Goal: Browse casually: Explore the website without a specific task or goal

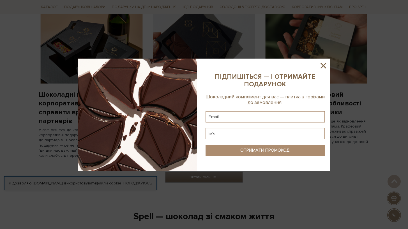
scroll to position [454, 0]
click at [323, 63] on icon at bounding box center [324, 66] width 10 height 10
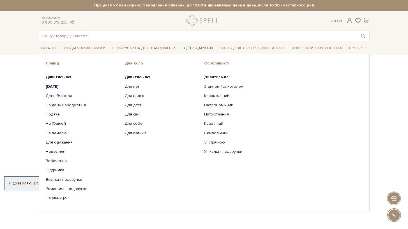
scroll to position [0, 0]
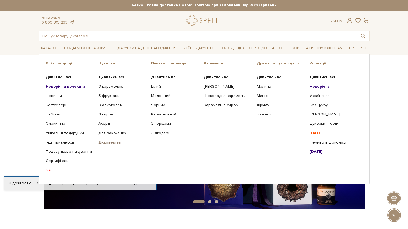
click at [114, 140] on link "Діскавері кіт" at bounding box center [122, 142] width 49 height 5
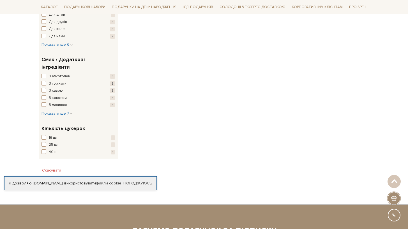
scroll to position [336, 0]
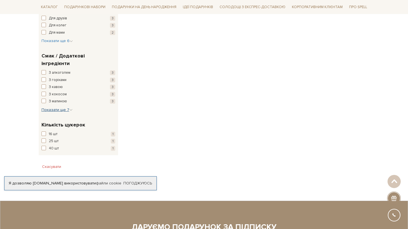
click at [54, 107] on span "Показати ще 7" at bounding box center [57, 109] width 31 height 5
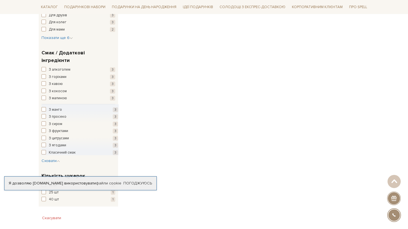
scroll to position [339, 0]
click at [44, 114] on span "button" at bounding box center [44, 116] width 4 height 4
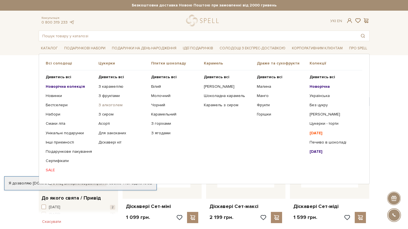
click at [114, 106] on link "З алкоголем" at bounding box center [122, 105] width 49 height 5
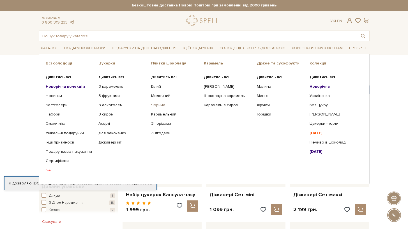
click at [160, 105] on link "Чорний" at bounding box center [175, 105] width 49 height 5
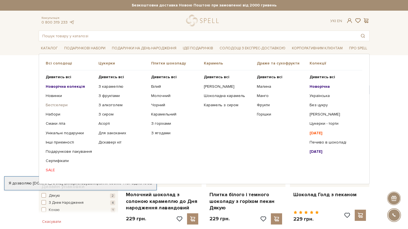
click at [55, 105] on link "Бестселери" at bounding box center [70, 105] width 49 height 5
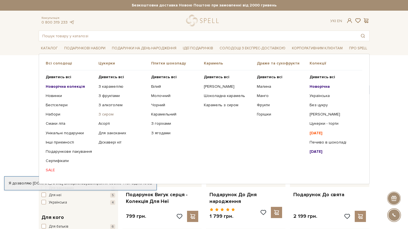
click at [106, 113] on link "З сиром" at bounding box center [122, 114] width 49 height 5
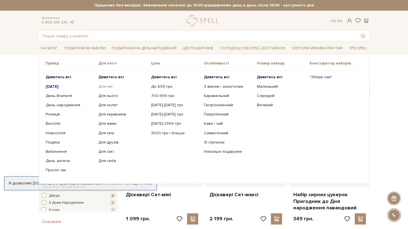
click at [106, 87] on link "Для неї" at bounding box center [122, 86] width 49 height 5
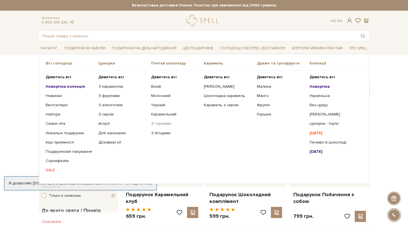
click at [163, 125] on link "З горіхами" at bounding box center [175, 123] width 49 height 5
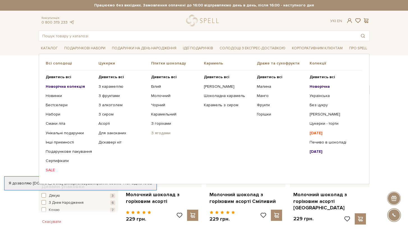
click at [164, 132] on link "З ягодами" at bounding box center [175, 133] width 49 height 5
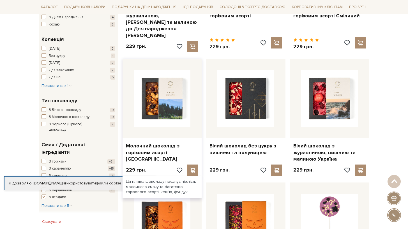
scroll to position [187, 0]
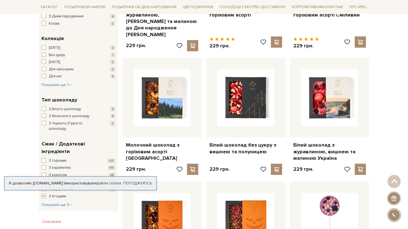
click at [43, 121] on span "button" at bounding box center [44, 123] width 4 height 4
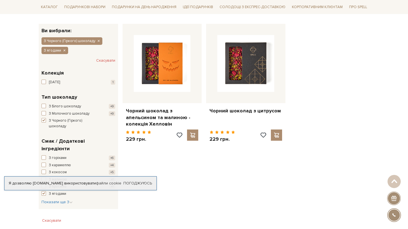
scroll to position [103, 0]
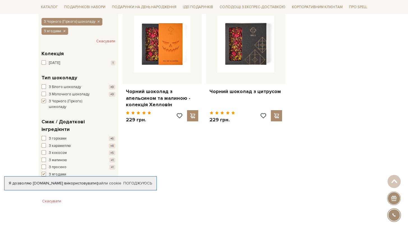
click at [43, 136] on span "button" at bounding box center [44, 138] width 4 height 4
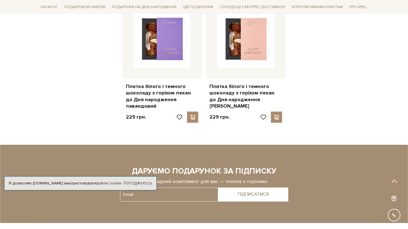
scroll to position [227, 0]
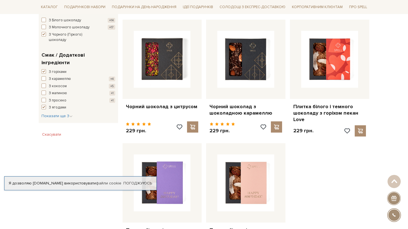
click at [45, 91] on span "button" at bounding box center [44, 93] width 4 height 4
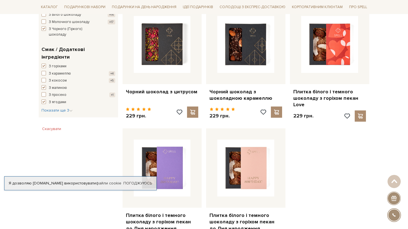
scroll to position [240, 0]
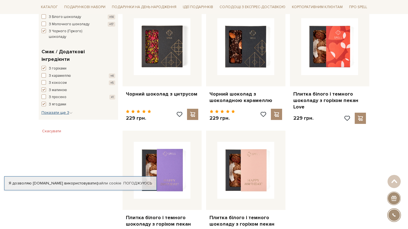
click at [65, 110] on span "Показати ще 3" at bounding box center [57, 112] width 31 height 5
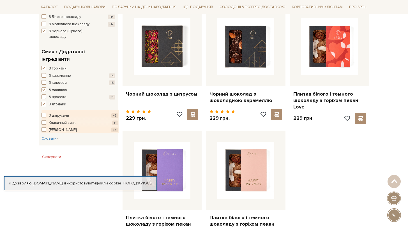
click at [44, 120] on span "button" at bounding box center [44, 122] width 4 height 4
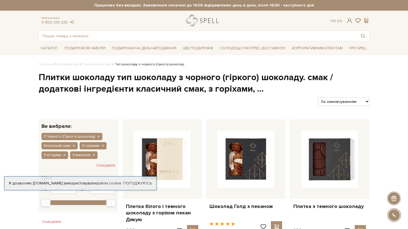
click at [197, 19] on link "logo" at bounding box center [203, 20] width 35 height 11
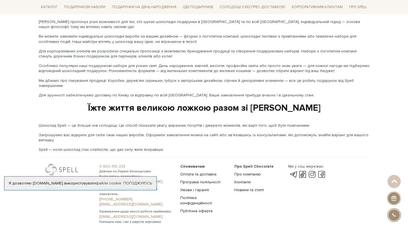
scroll to position [919, 0]
click at [138, 184] on link "Погоджуюсь" at bounding box center [137, 183] width 29 height 5
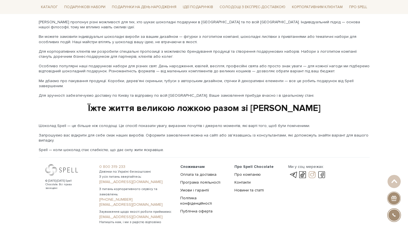
click at [312, 172] on link at bounding box center [312, 175] width 10 height 7
